Goal: Task Accomplishment & Management: Complete application form

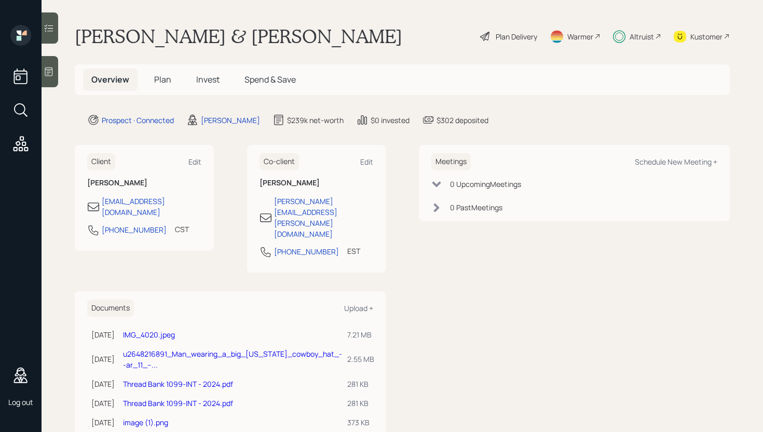
click at [512, 38] on div "Plan Delivery" at bounding box center [516, 36] width 42 height 11
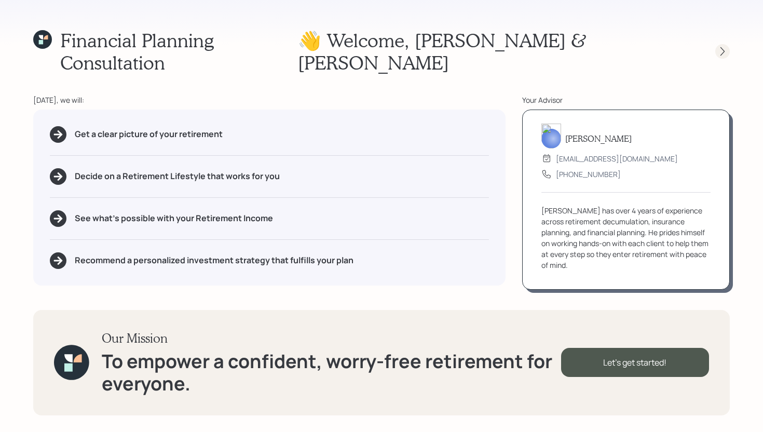
click at [722, 46] on icon at bounding box center [722, 51] width 10 height 10
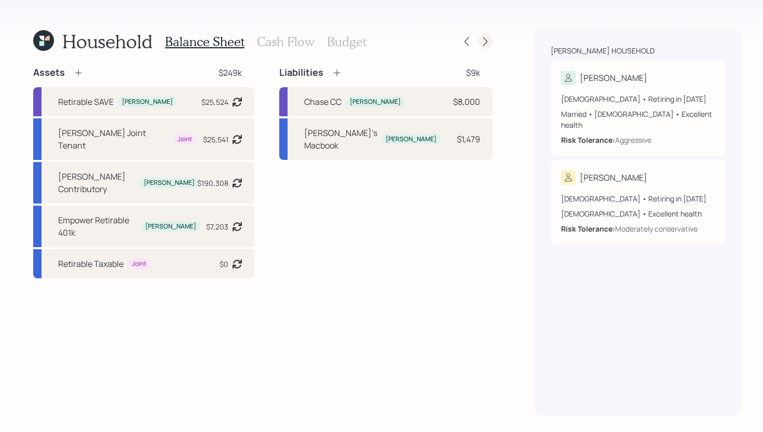
click at [480, 44] on icon at bounding box center [485, 41] width 10 height 10
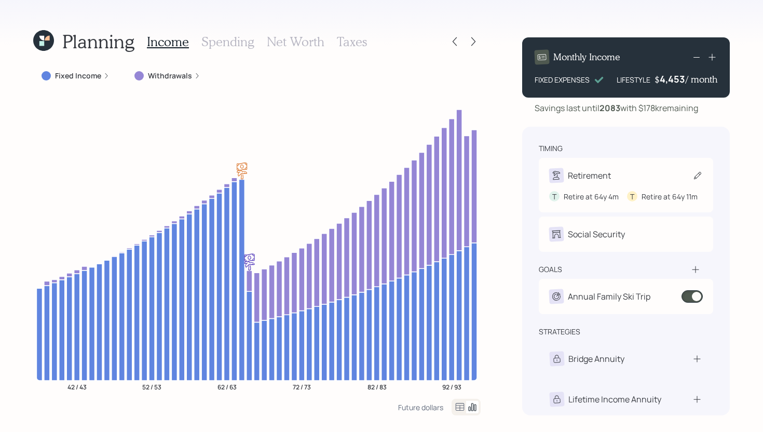
click at [634, 177] on div "Retirement" at bounding box center [626, 175] width 154 height 15
select select "4"
select select "11"
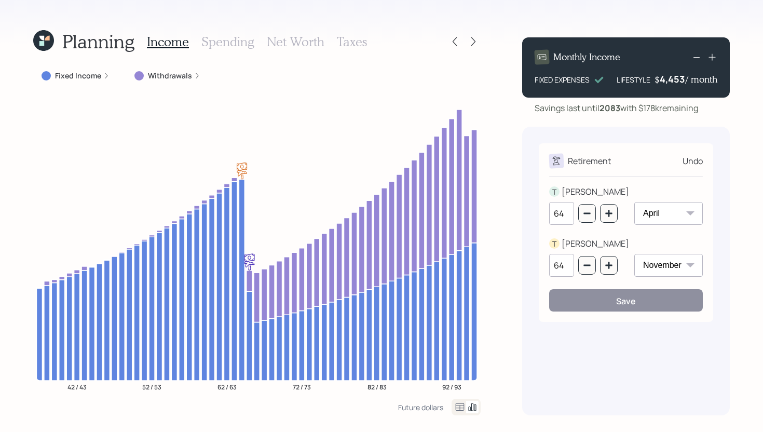
click at [692, 160] on div "Undo" at bounding box center [692, 161] width 20 height 12
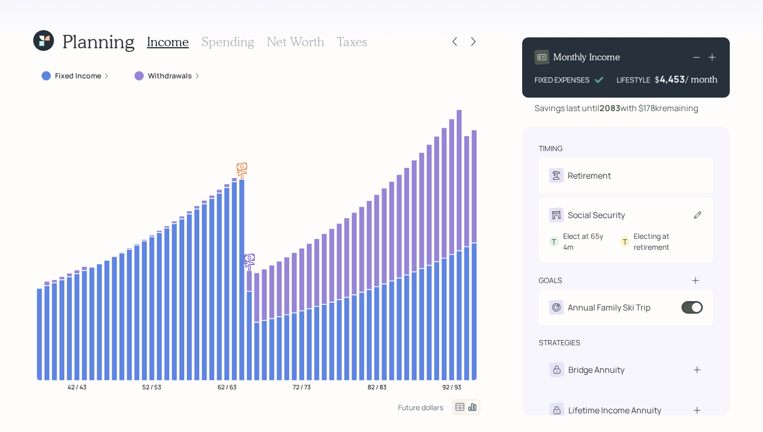
click at [633, 219] on div "Social Security" at bounding box center [626, 215] width 154 height 15
select select "4"
select select "11"
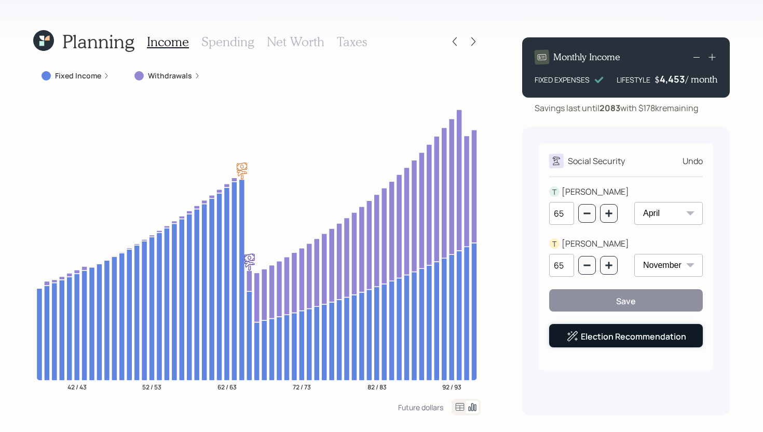
click at [626, 336] on link "Election Recommendation" at bounding box center [633, 335] width 105 height 11
